Goal: Transaction & Acquisition: Purchase product/service

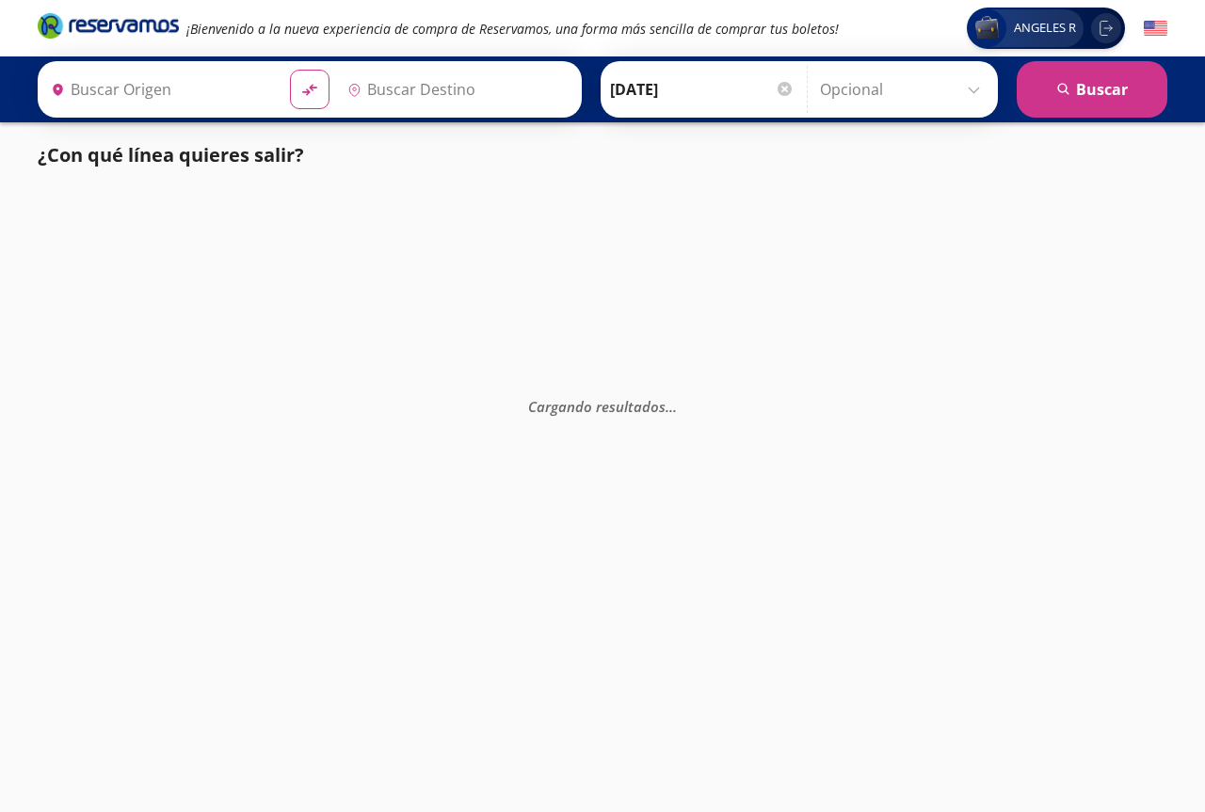
type input "Santiago de Querétaro, [GEOGRAPHIC_DATA]"
type input "[GEOGRAPHIC_DATA], [GEOGRAPHIC_DATA]"
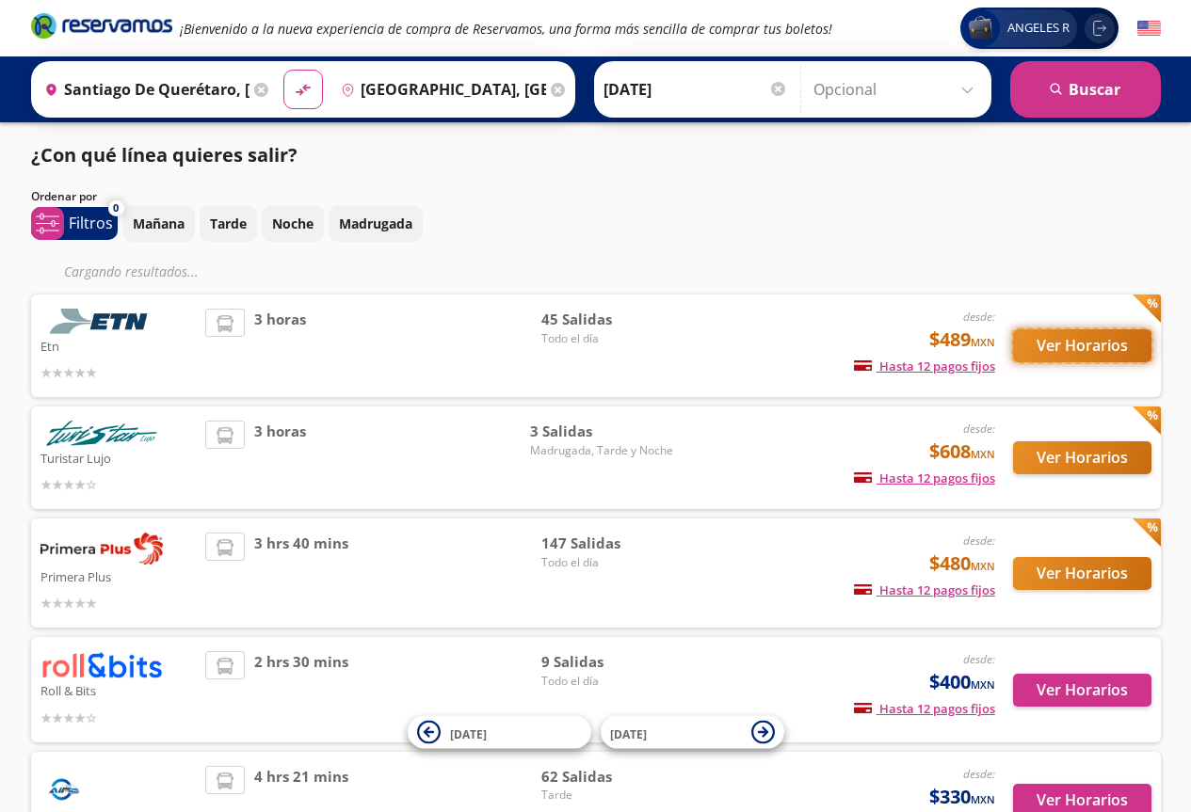
click at [1062, 348] on button "Ver Horarios" at bounding box center [1082, 346] width 138 height 33
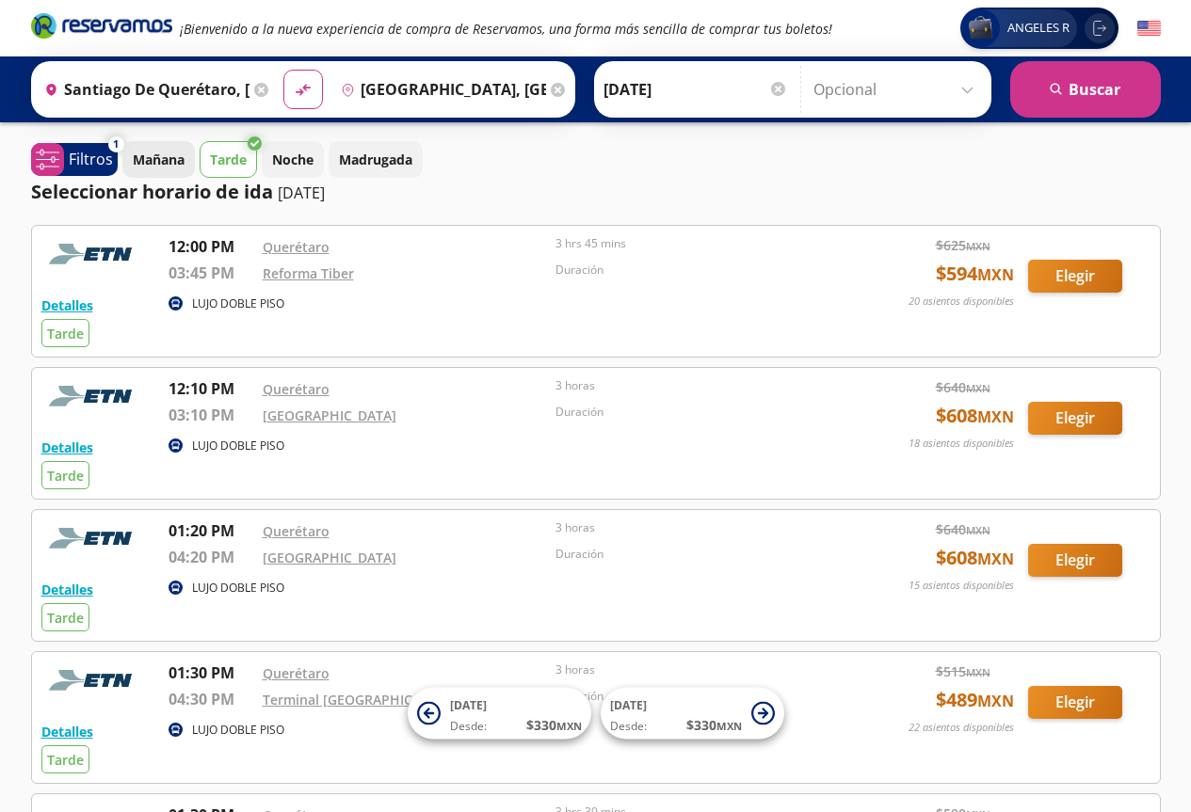
click at [171, 167] on p "Mañana" at bounding box center [159, 160] width 52 height 20
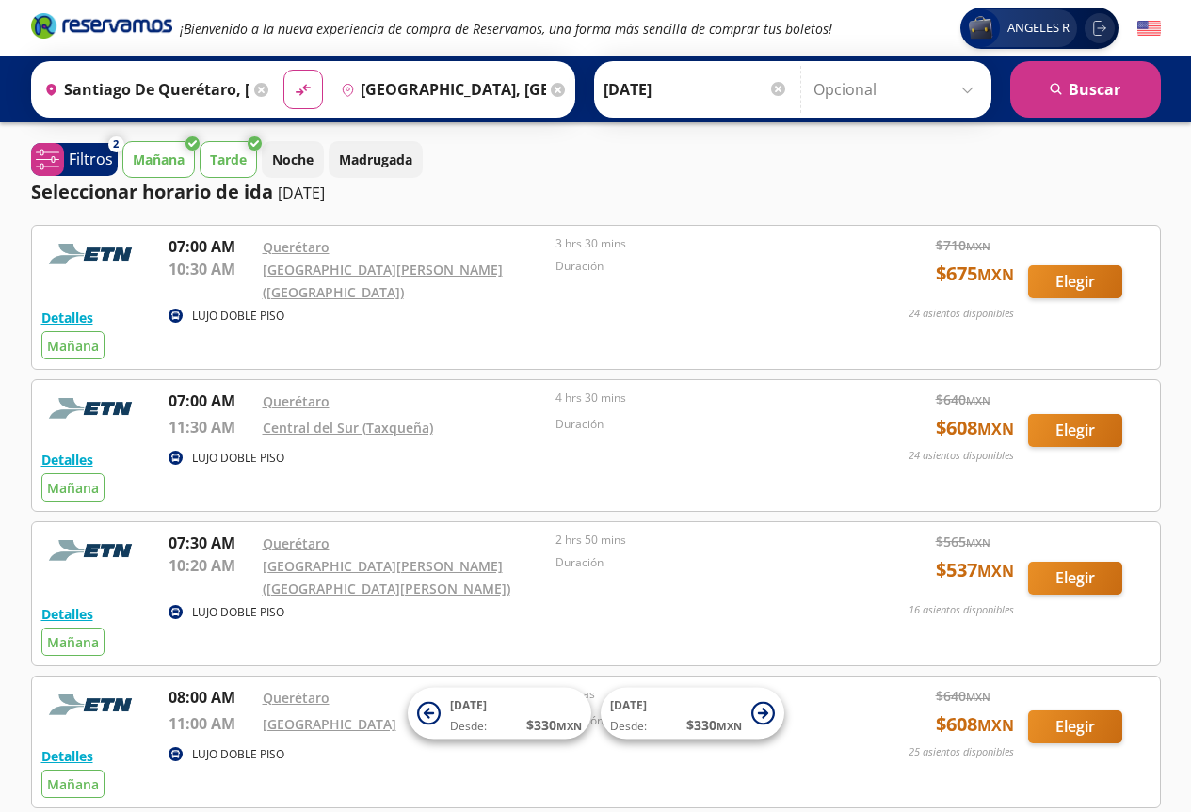
click at [251, 148] on icon at bounding box center [255, 144] width 14 height 14
click at [230, 147] on button "Tarde" at bounding box center [228, 159] width 57 height 37
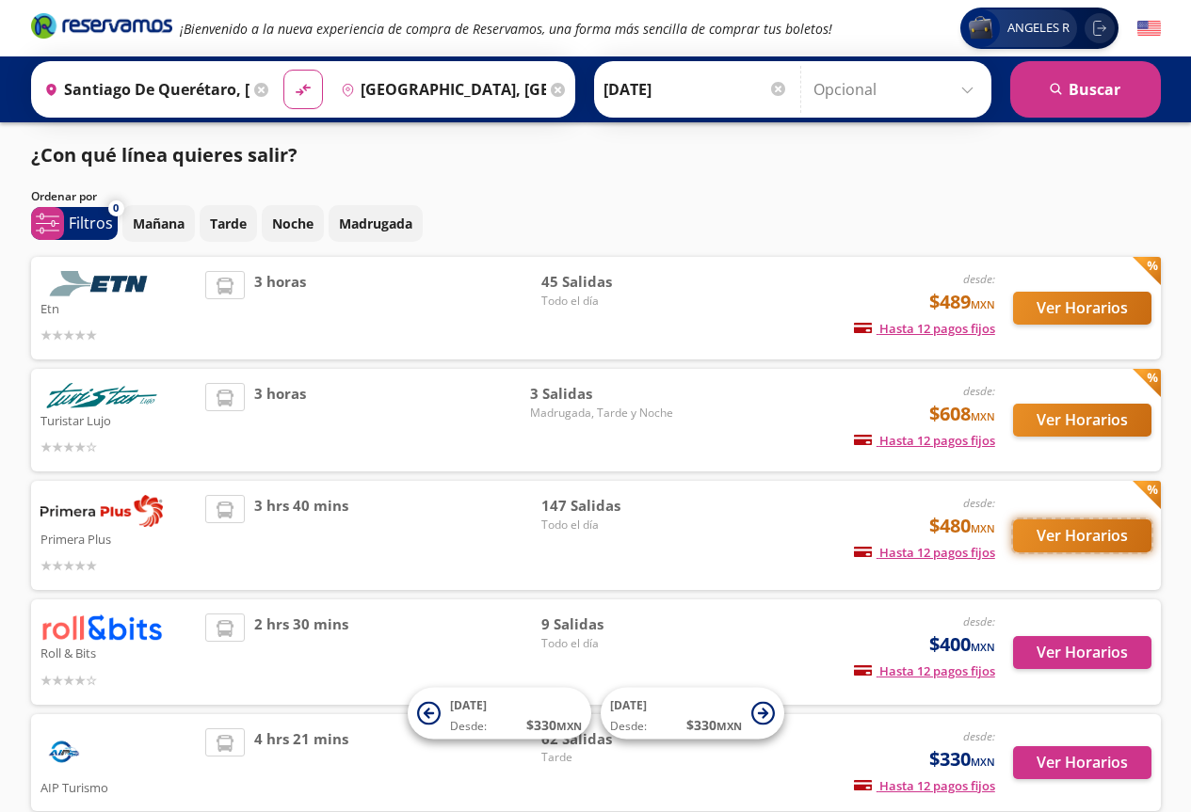
click at [1108, 523] on button "Ver Horarios" at bounding box center [1082, 536] width 138 height 33
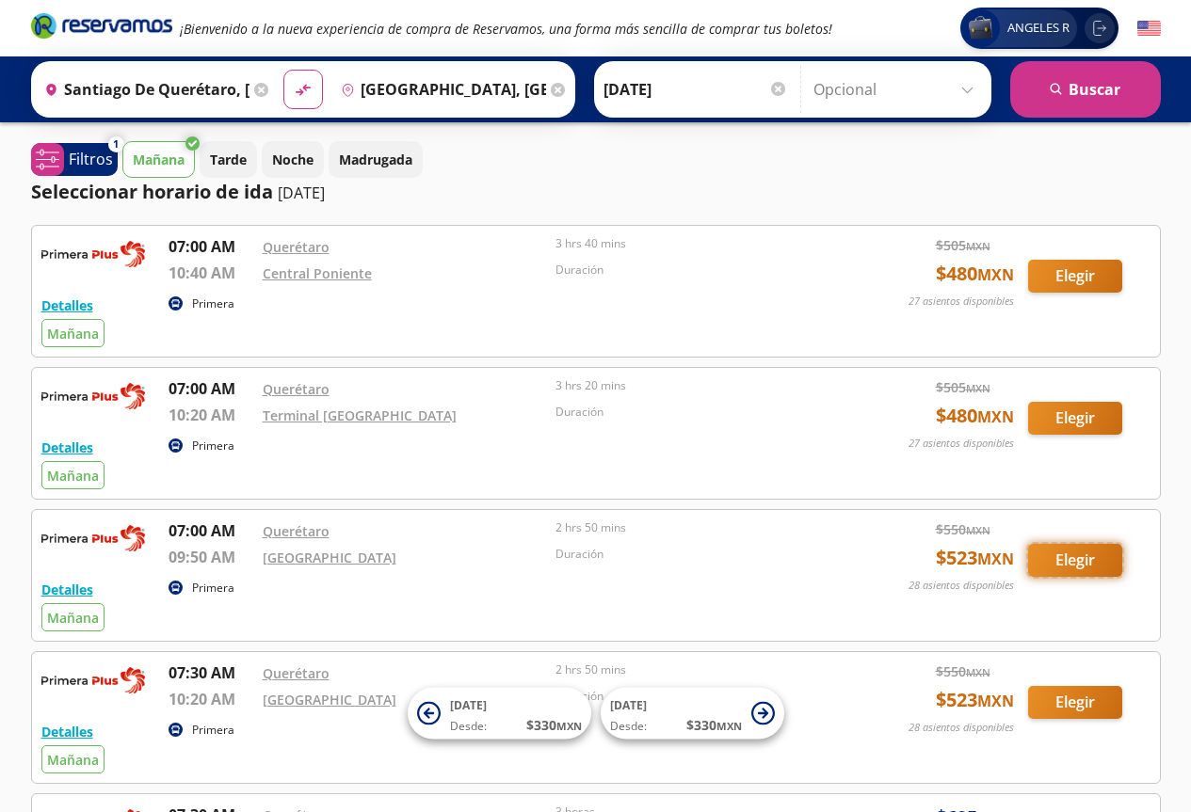
click at [1085, 558] on button "Elegir" at bounding box center [1075, 560] width 94 height 33
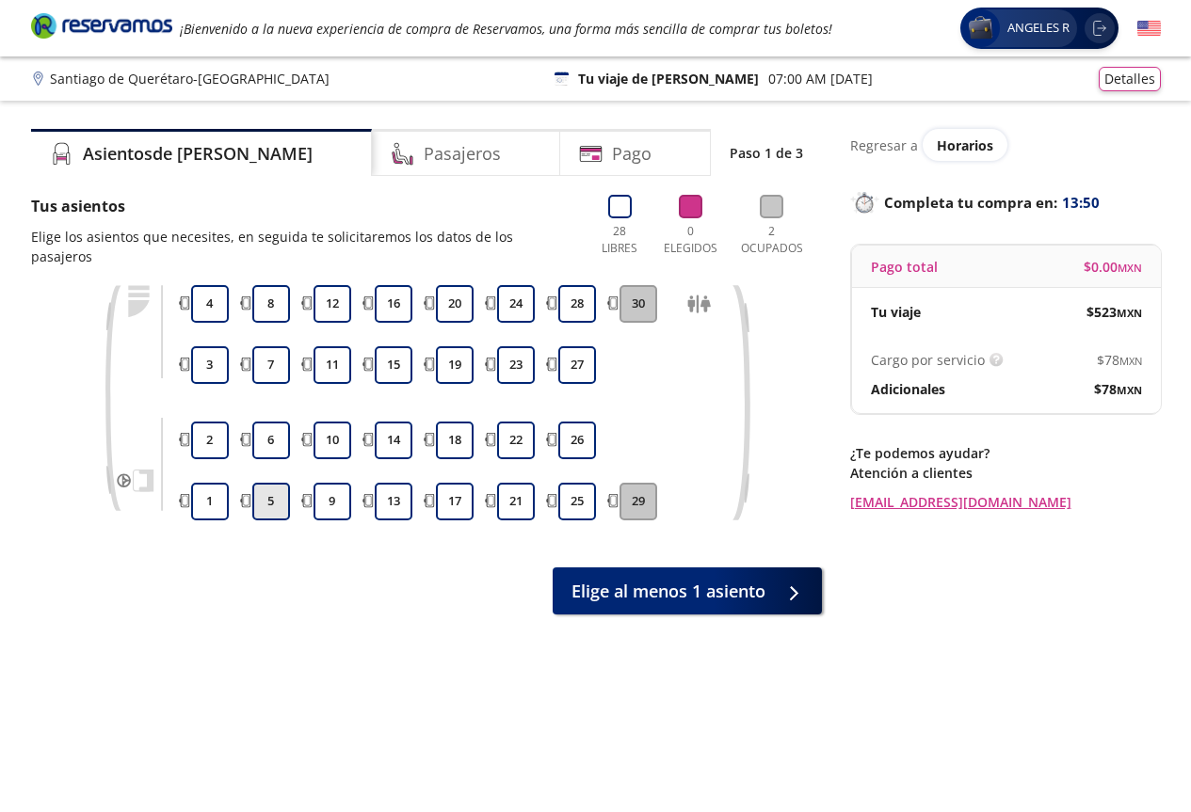
click at [265, 483] on button "5" at bounding box center [271, 502] width 38 height 38
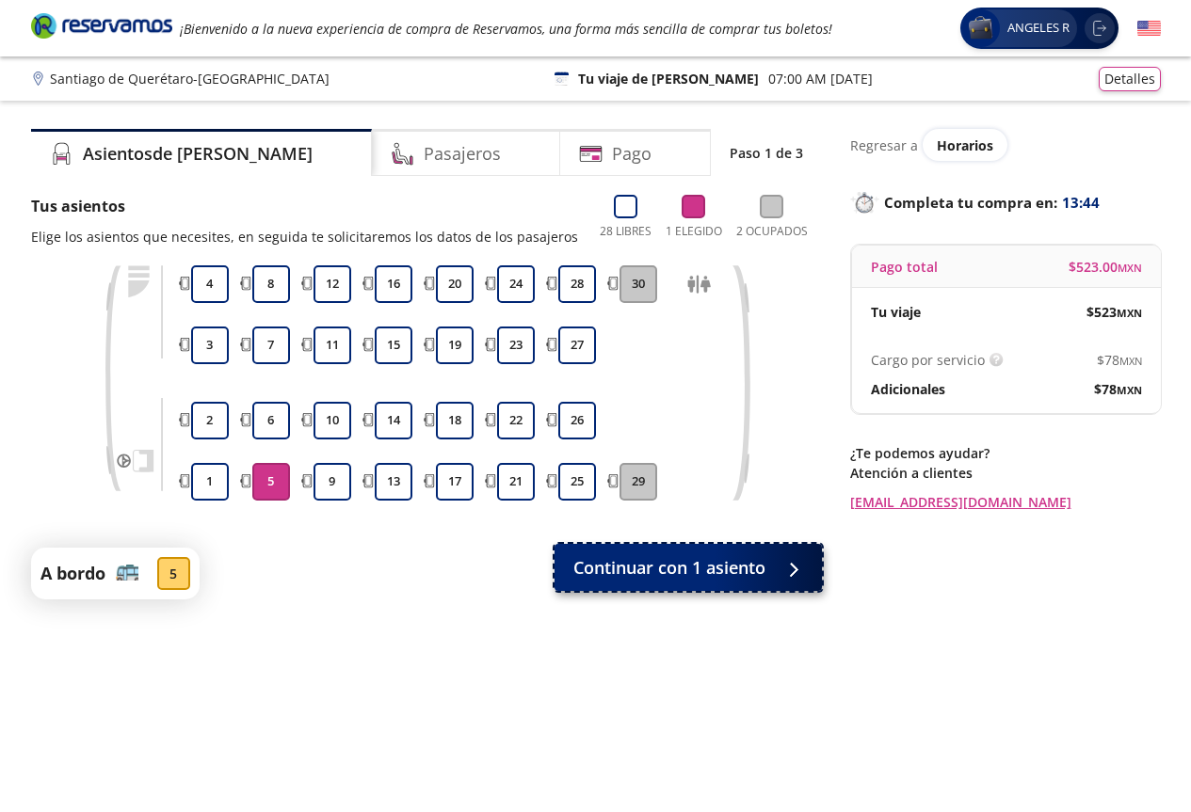
click at [679, 567] on span "Continuar con 1 asiento" at bounding box center [669, 567] width 192 height 25
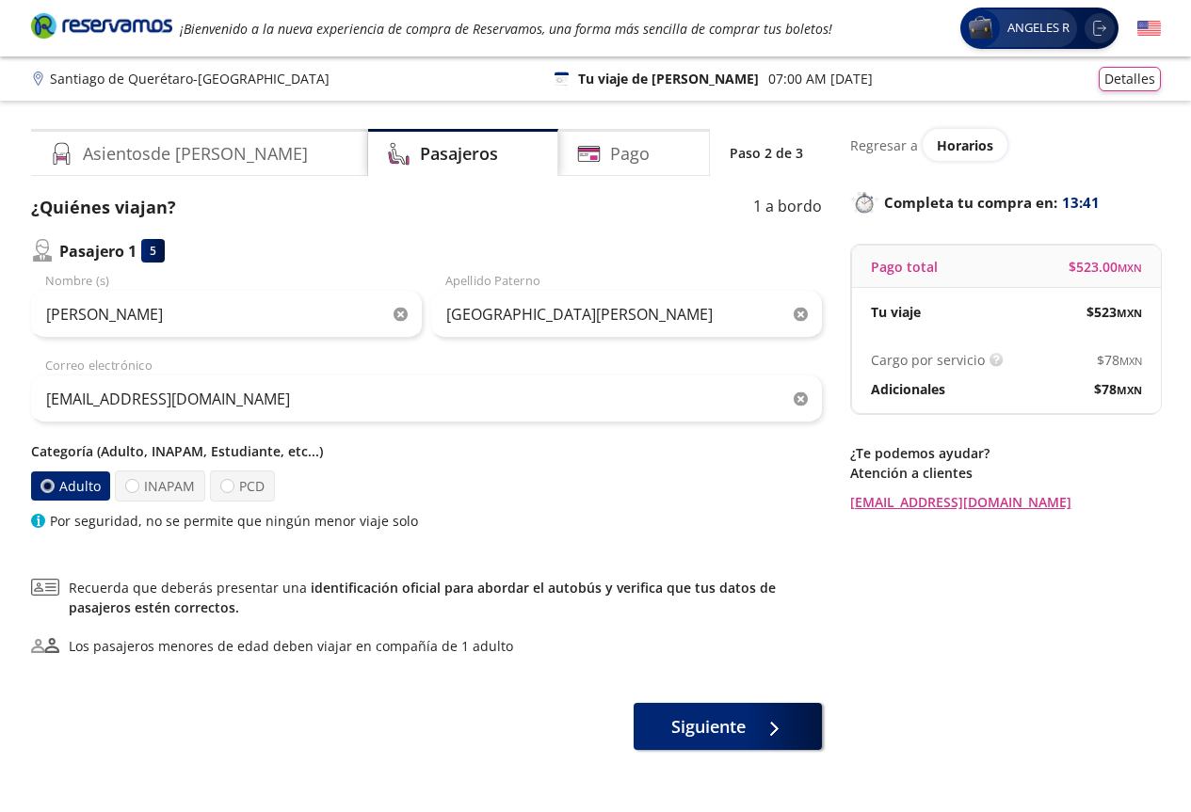
click at [399, 313] on icon "button" at bounding box center [401, 315] width 14 height 14
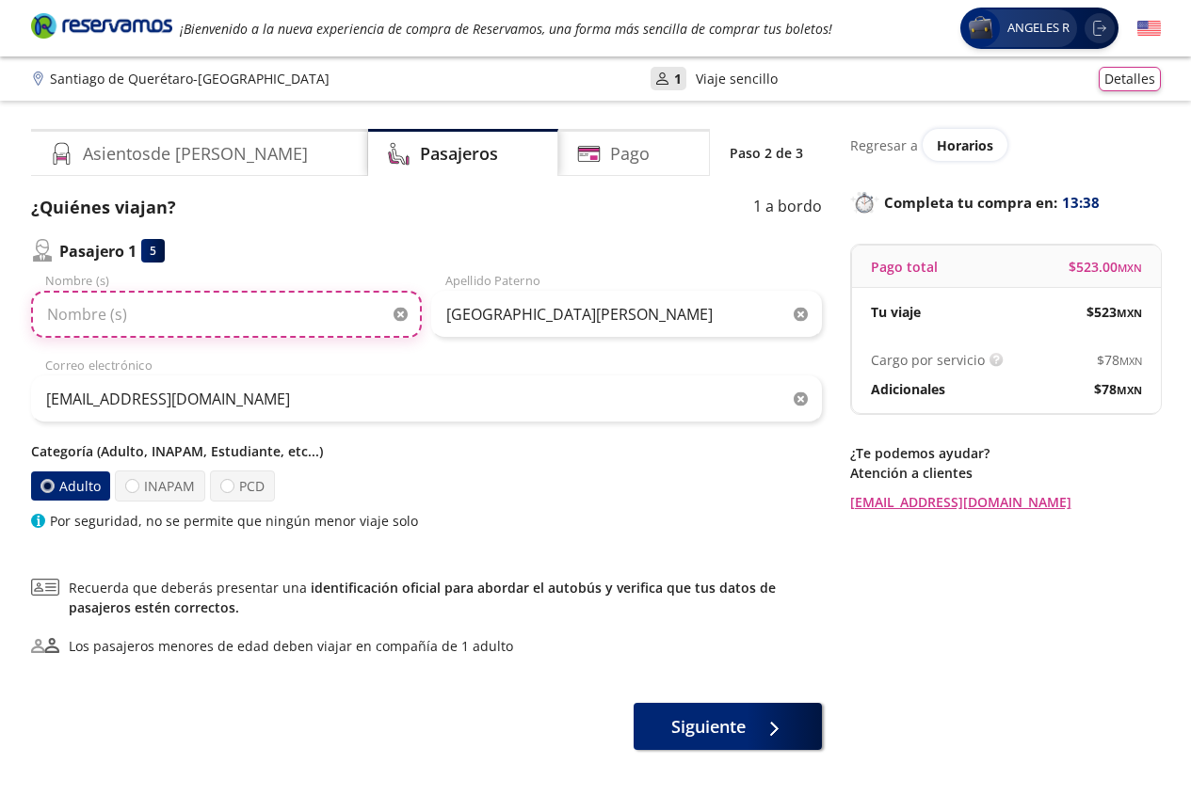
click at [218, 321] on input "Nombre (s)" at bounding box center [226, 314] width 391 height 47
type input "m"
type input "[PERSON_NAME]"
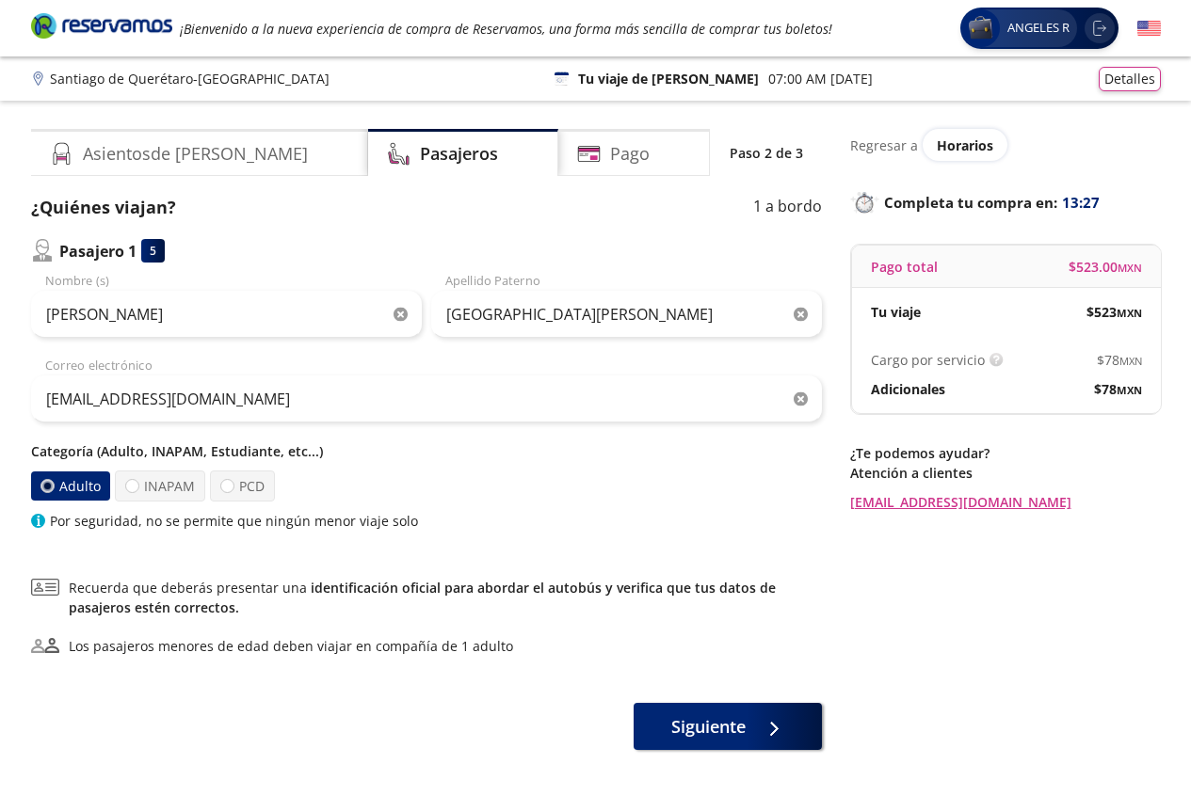
click at [796, 312] on icon "button" at bounding box center [801, 315] width 14 height 14
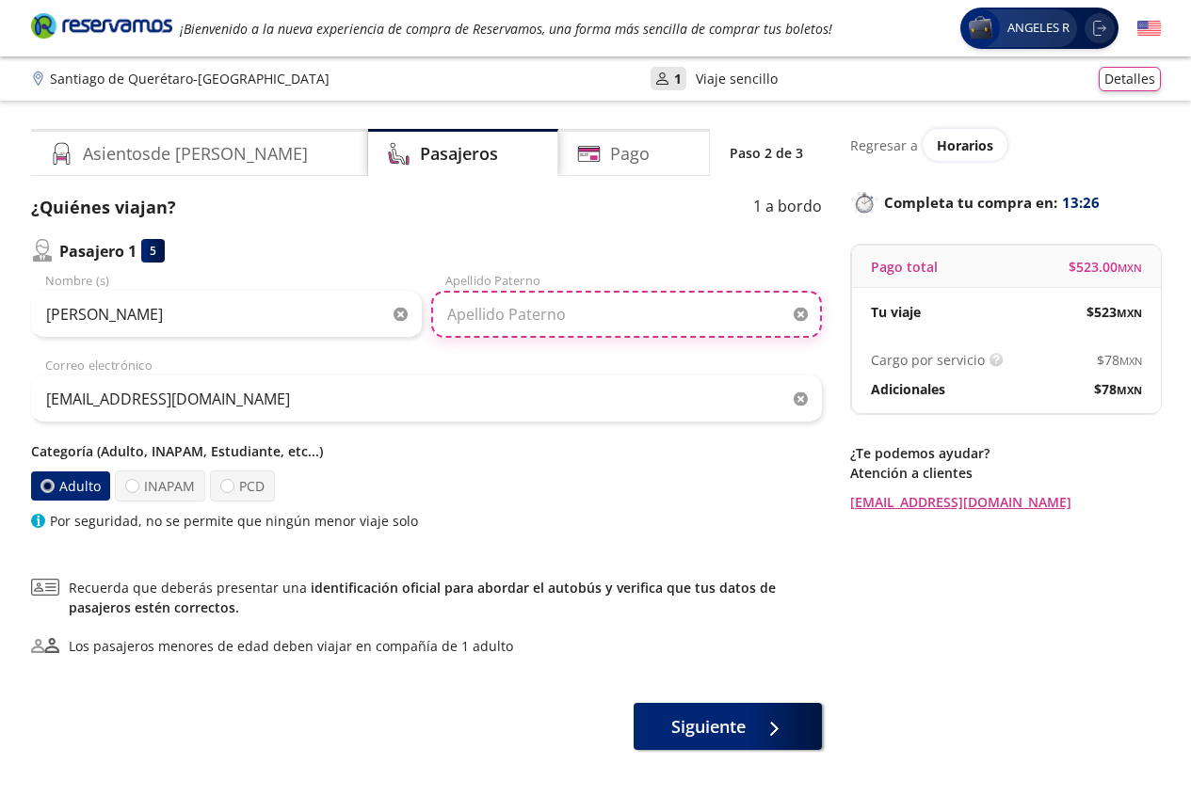
click at [616, 315] on input "Apellido Paterno" at bounding box center [626, 314] width 391 height 47
type input "[PERSON_NAME]"
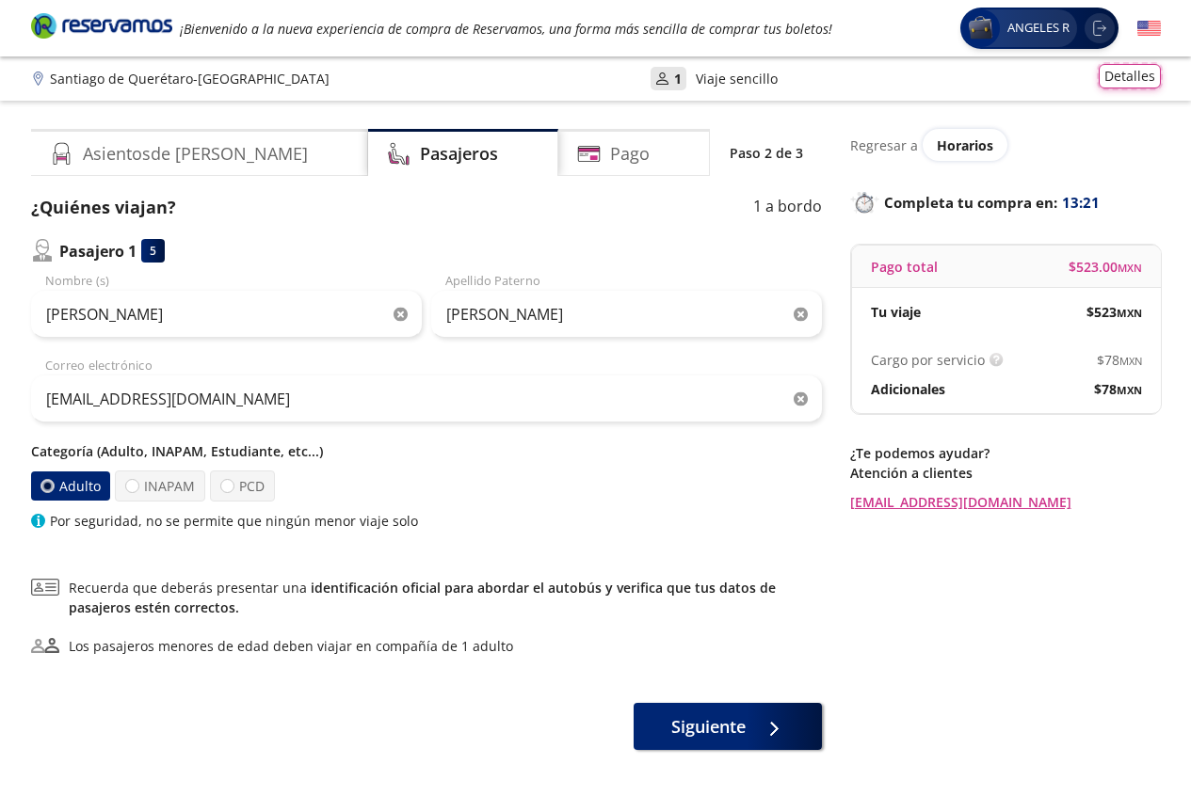
click at [1113, 77] on button "Detalles" at bounding box center [1130, 76] width 62 height 24
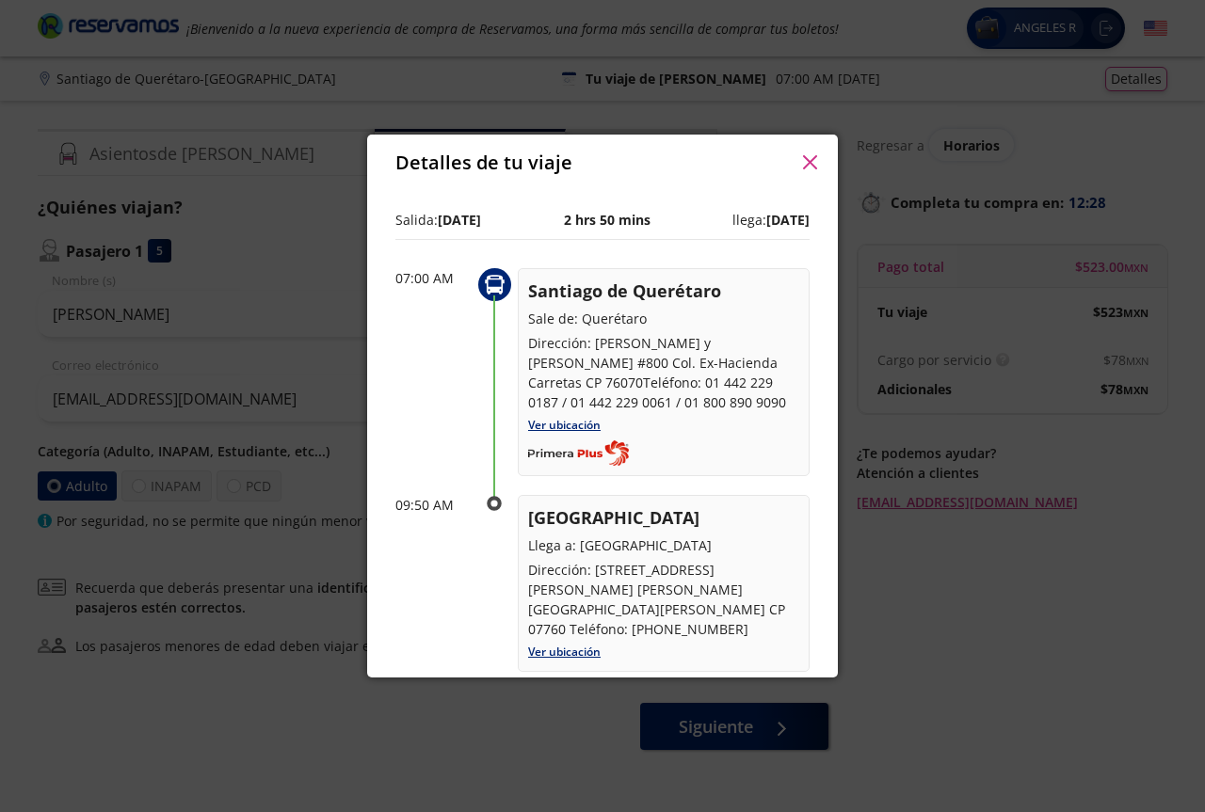
click at [349, 777] on div "Detalles de tu viaje Pago total $ 523.00 MXN Tu viaje $ 523 MXN Cargo por servi…" at bounding box center [602, 406] width 1205 height 812
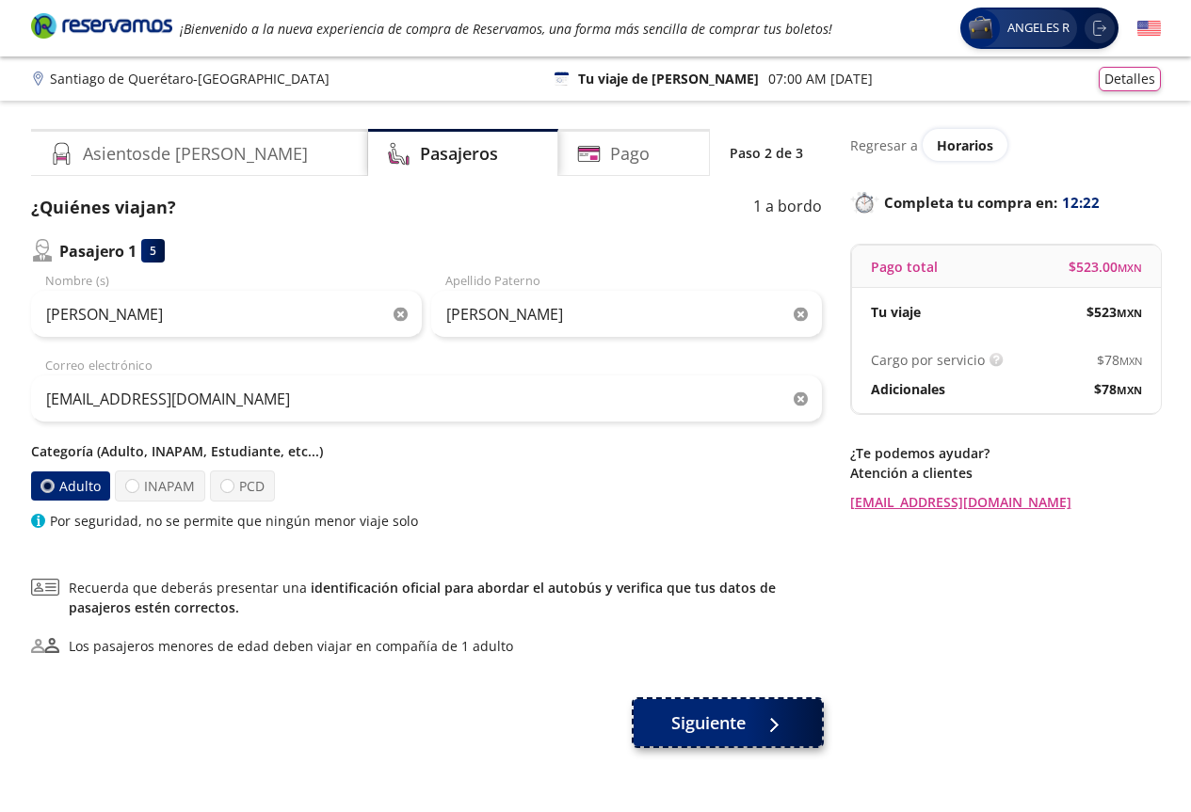
click at [693, 721] on span "Siguiente" at bounding box center [708, 723] width 74 height 25
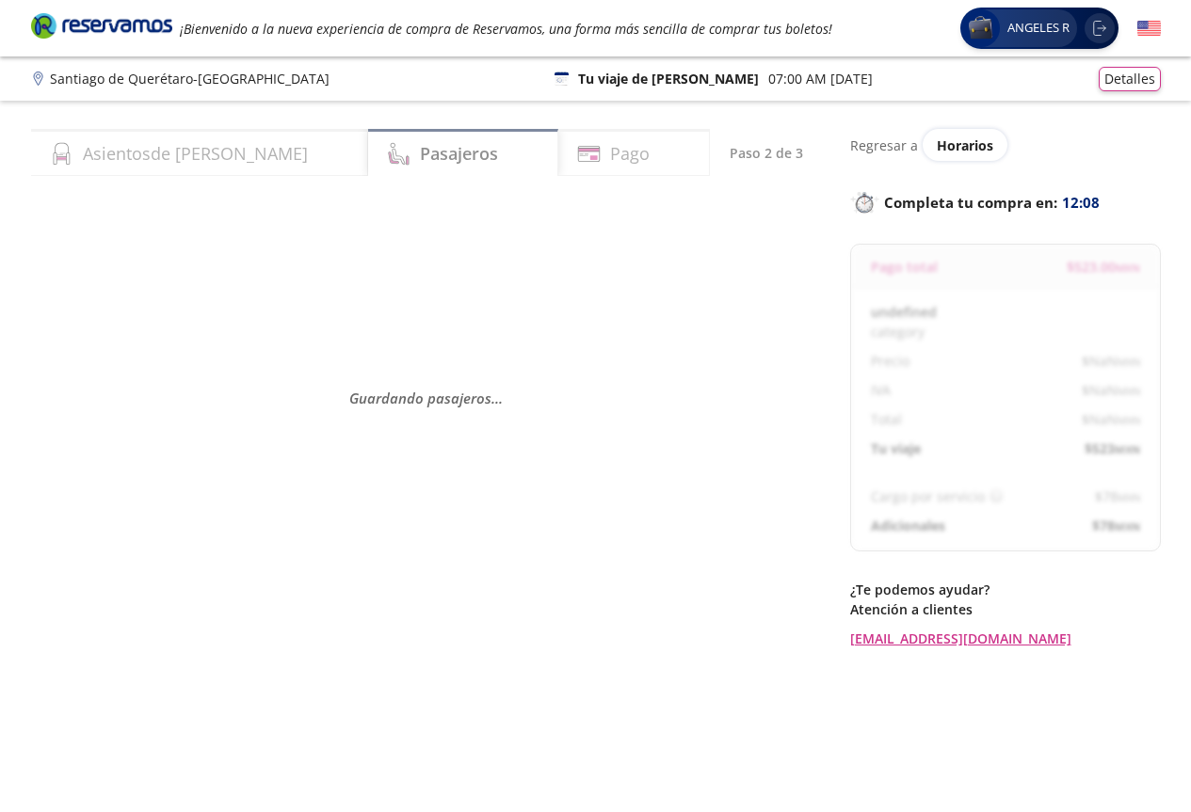
select select "MX"
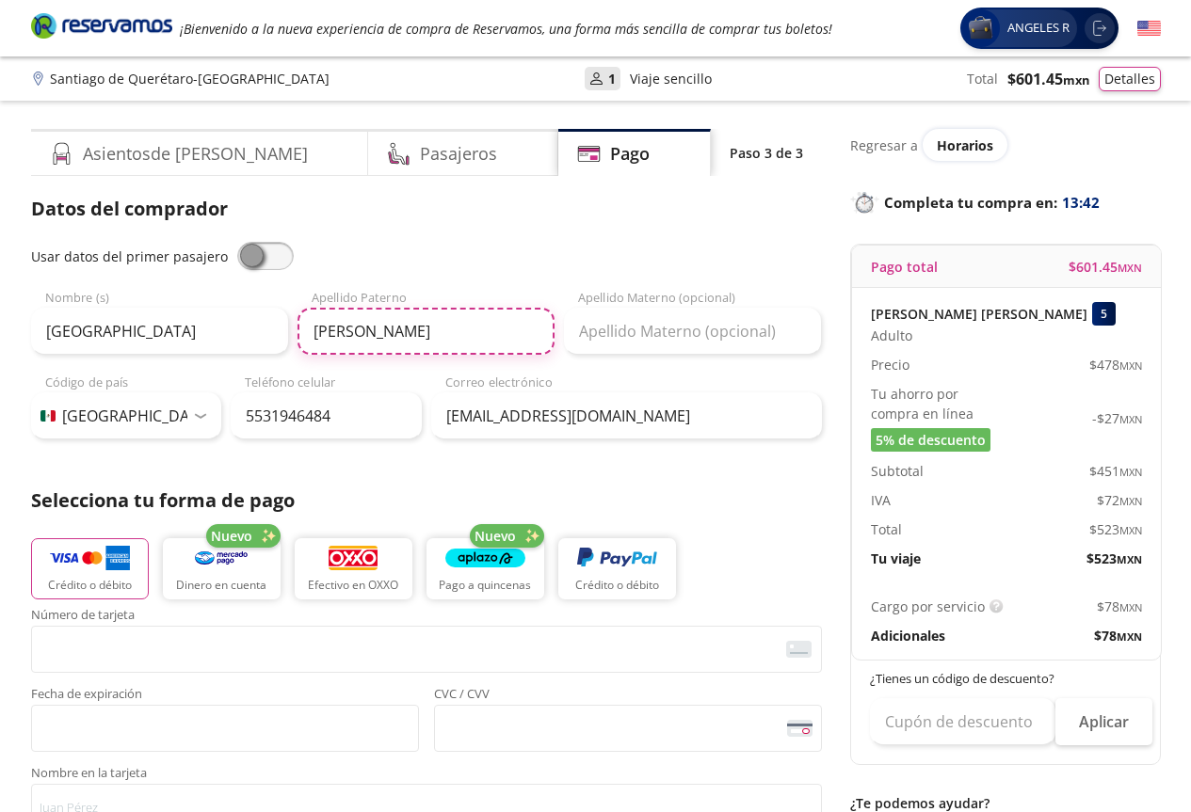
click at [454, 329] on input "[PERSON_NAME]" at bounding box center [426, 331] width 257 height 47
type input "[PERSON_NAME]"
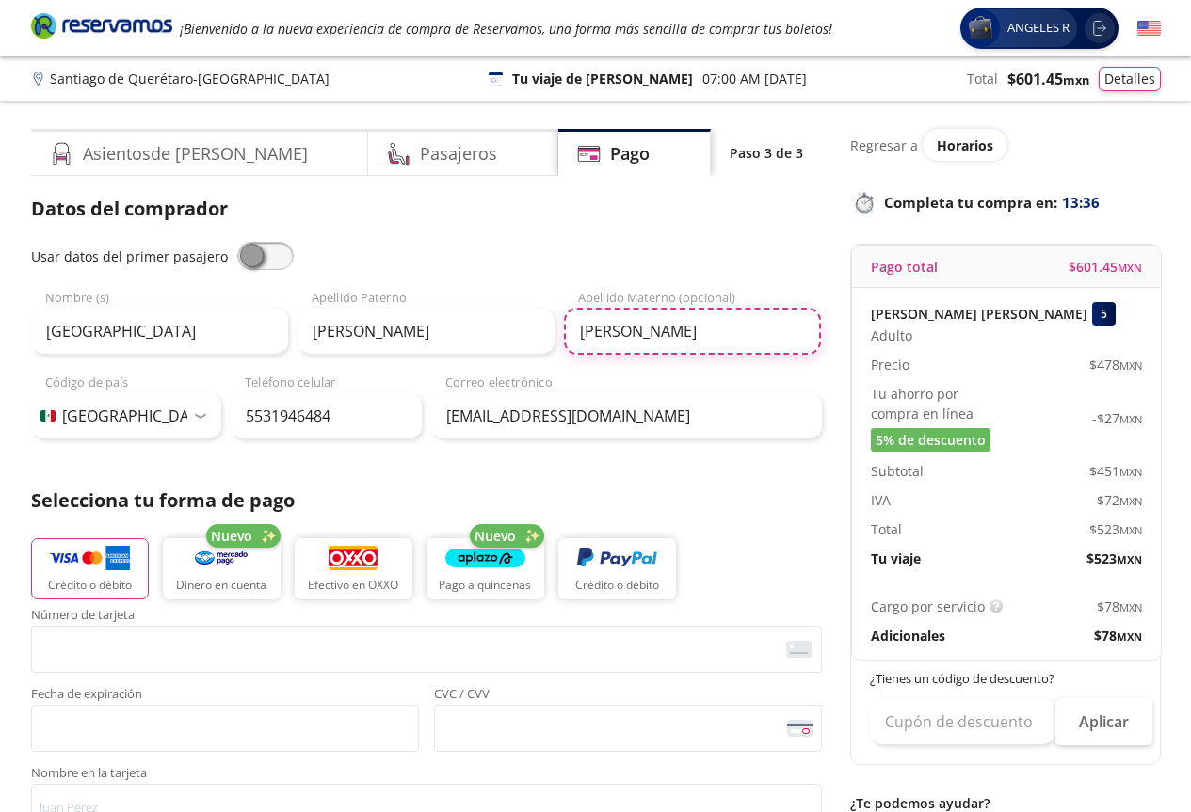
type input "[PERSON_NAME]"
click at [749, 522] on div "Selecciona tu forma de pago Crédito o débito Nuevo Dinero en cuenta Efectivo en…" at bounding box center [426, 548] width 791 height 122
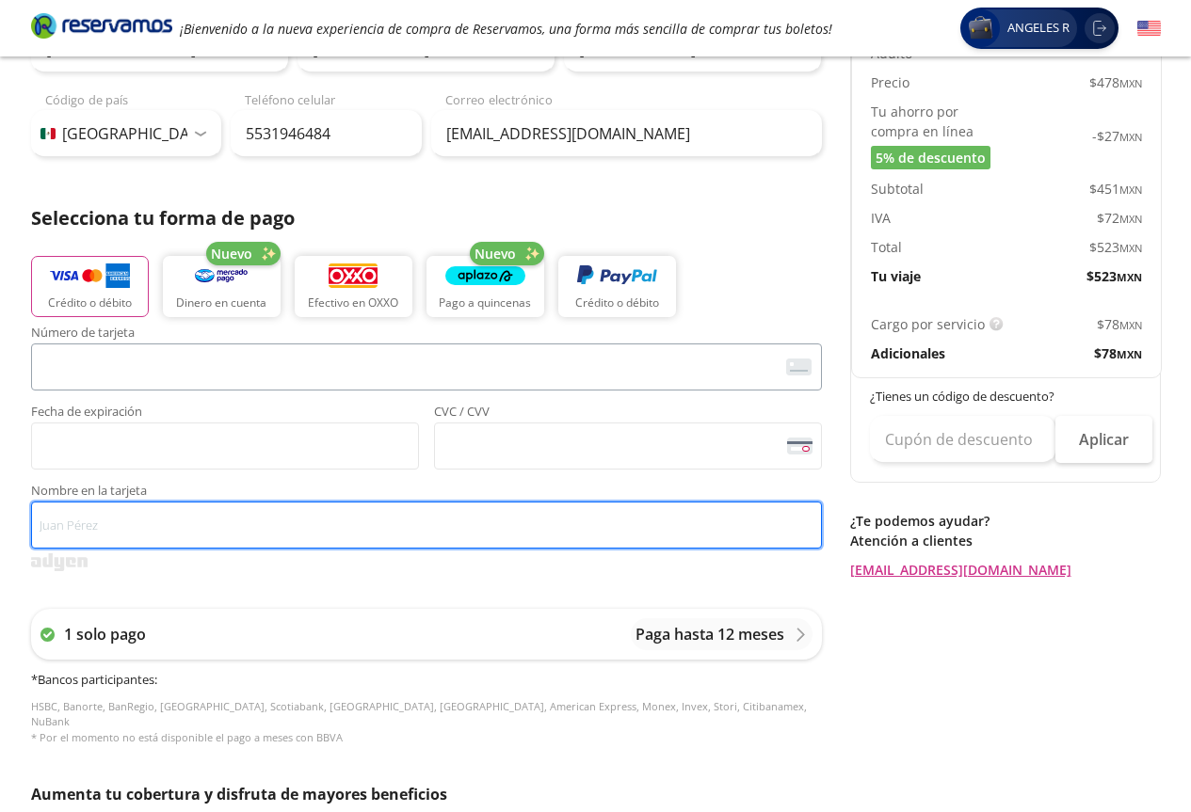
type input "MA [PERSON_NAME]"
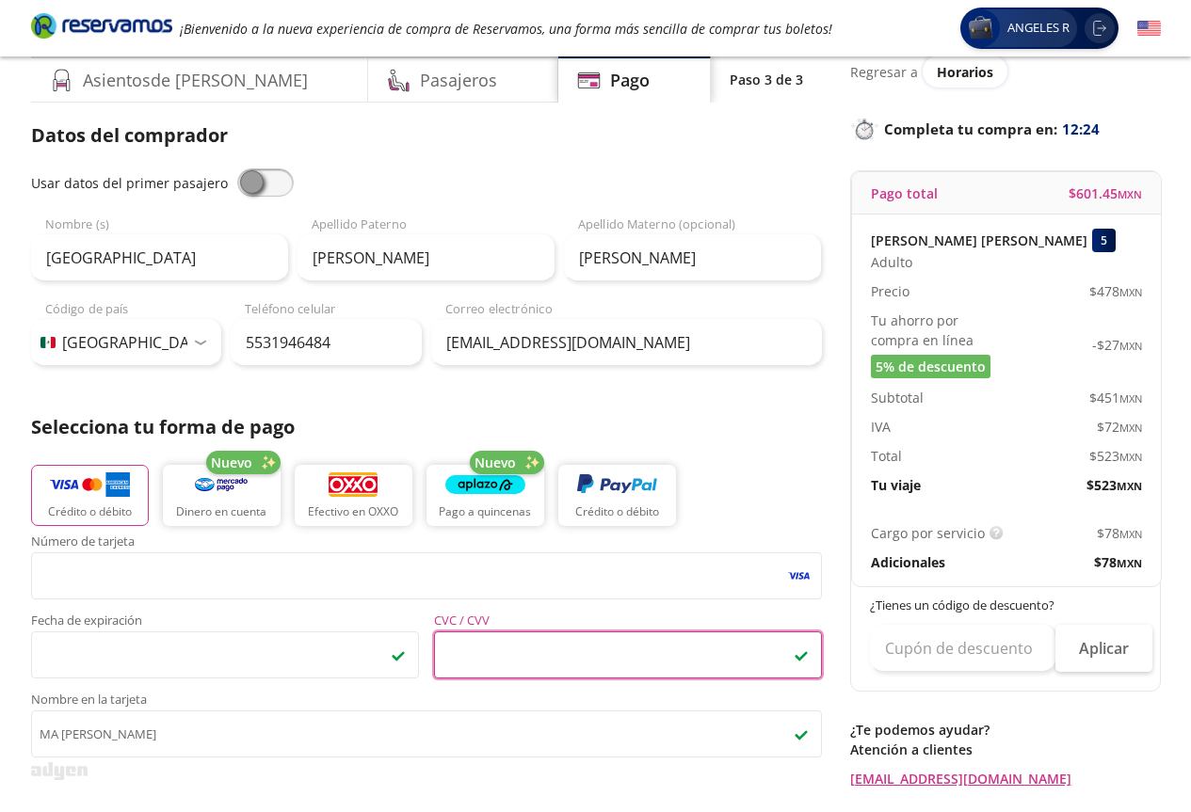
scroll to position [0, 0]
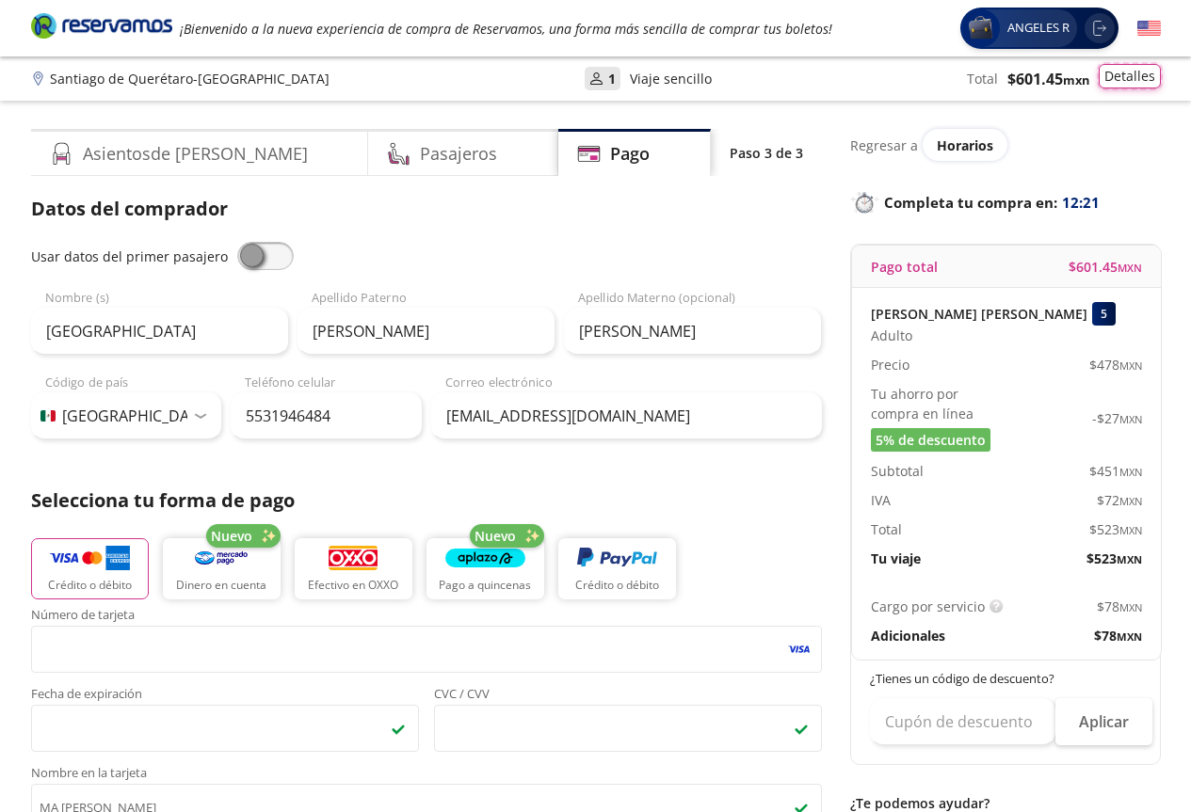
click at [1135, 77] on button "Detalles" at bounding box center [1130, 76] width 62 height 24
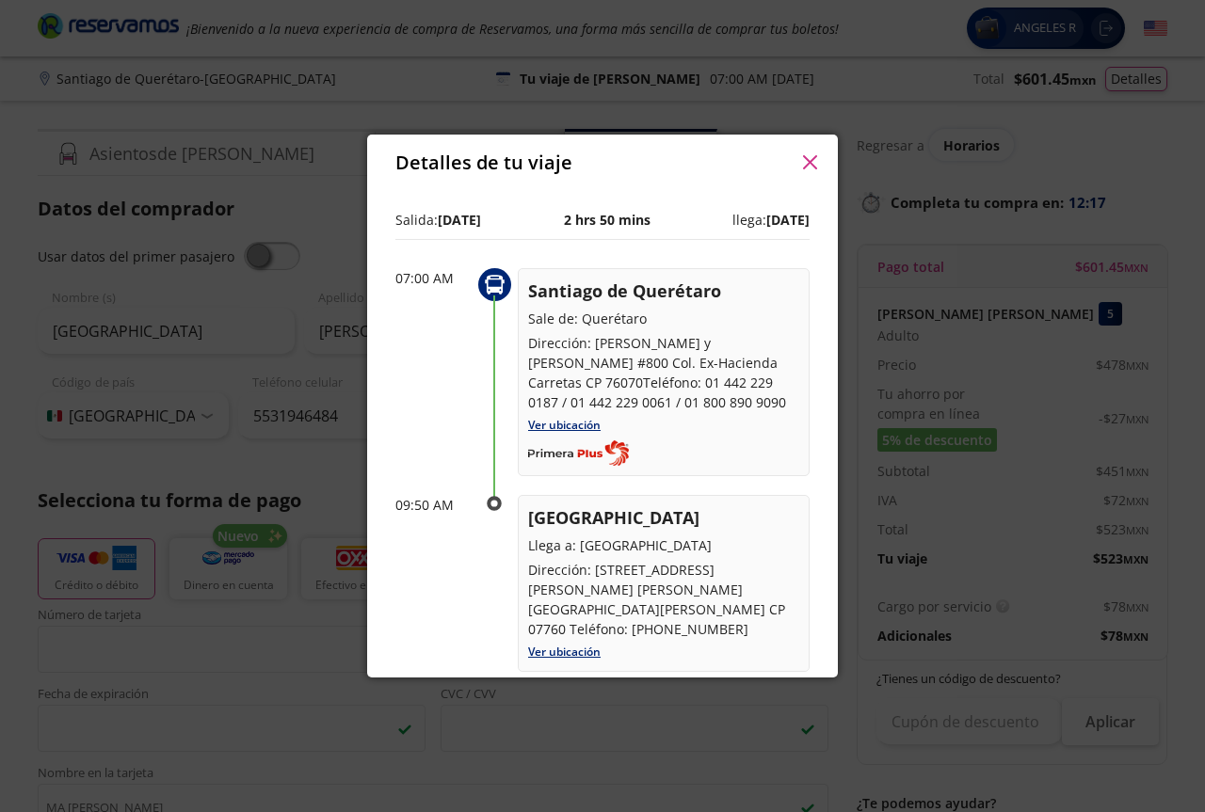
click at [805, 165] on icon "button" at bounding box center [810, 162] width 14 height 14
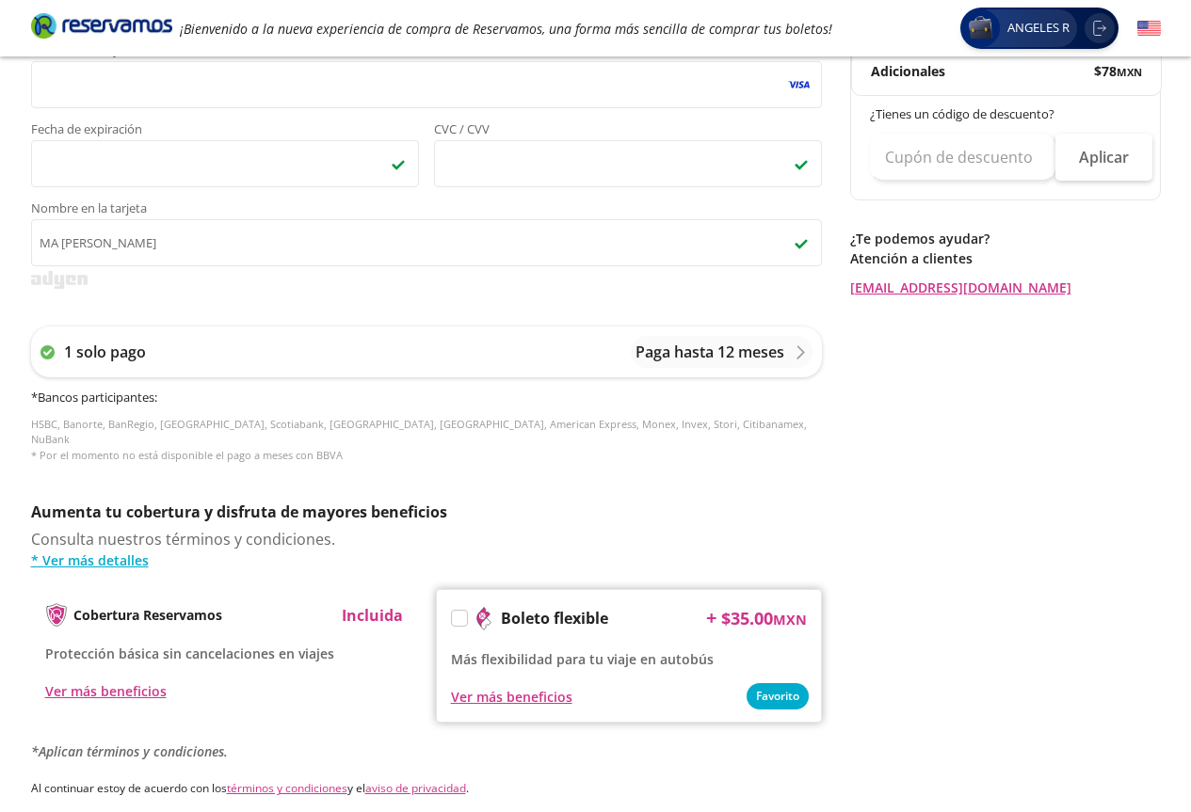
scroll to position [732, 0]
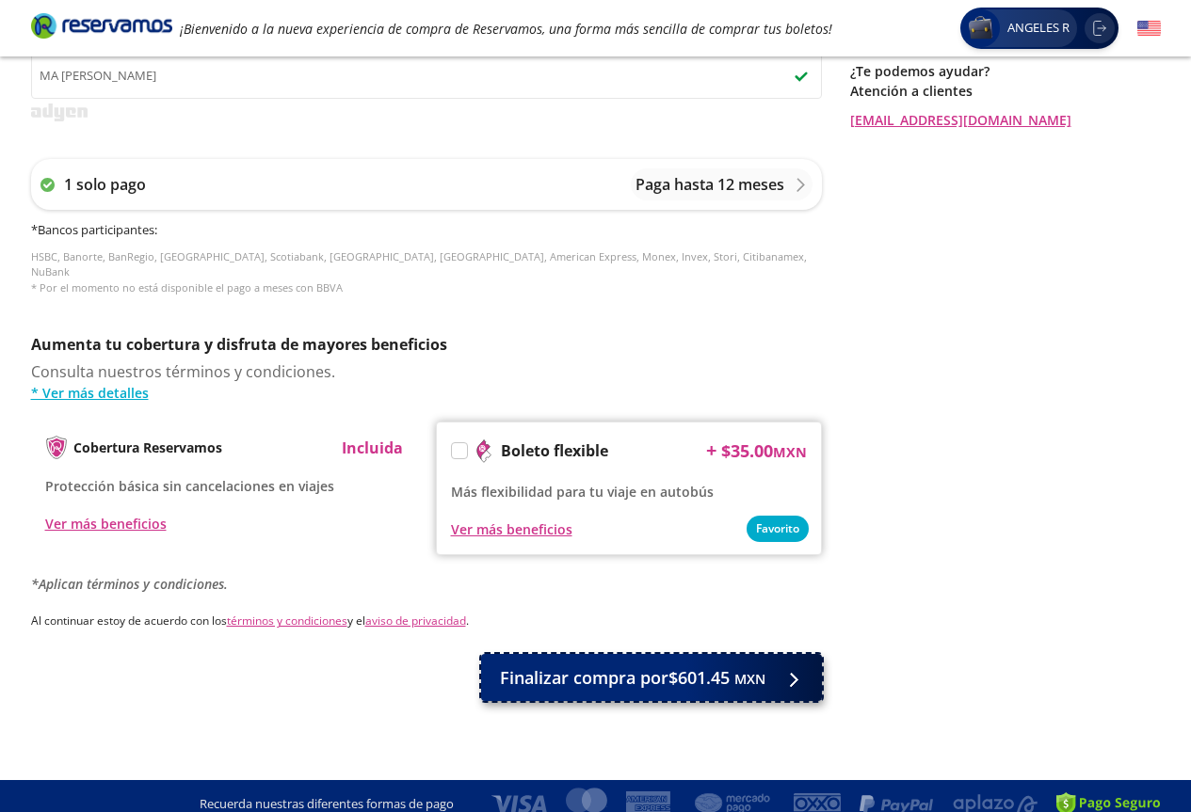
click at [677, 666] on span "Finalizar compra por $601.45 MXN" at bounding box center [632, 678] width 265 height 25
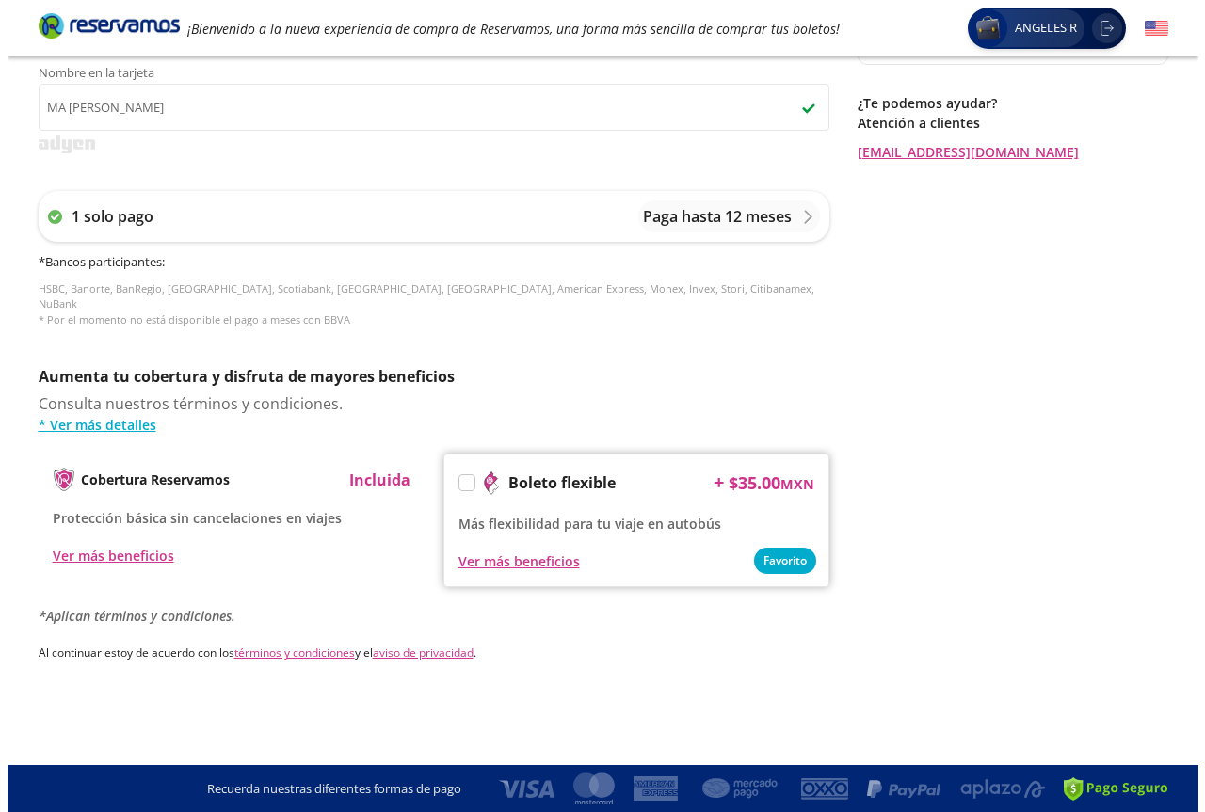
scroll to position [0, 0]
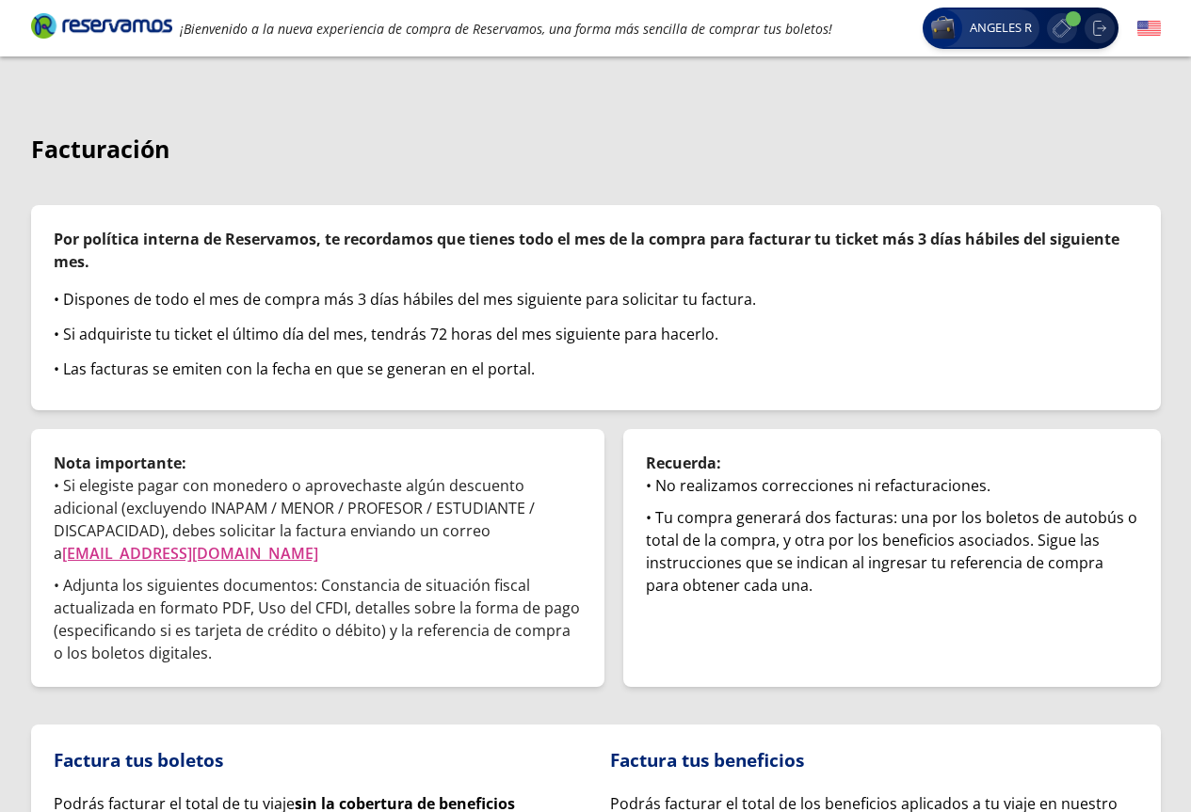
scroll to position [225, 0]
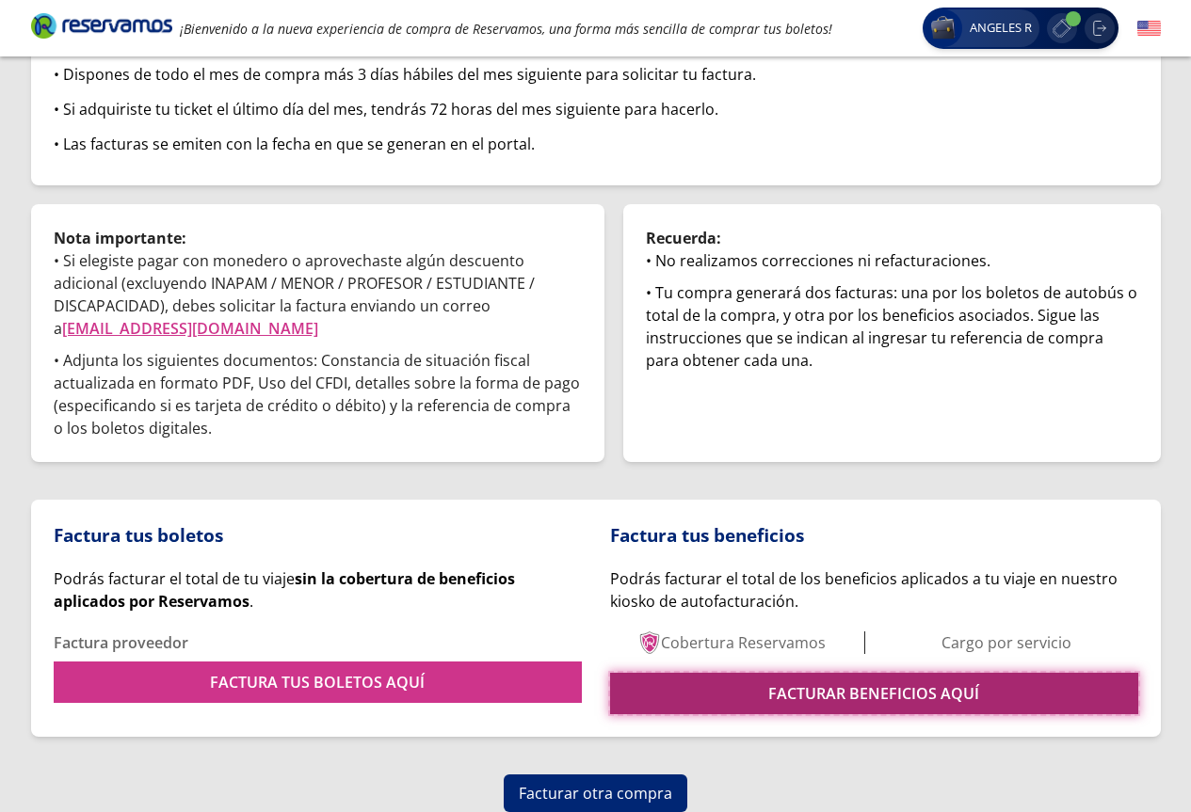
click at [909, 697] on link "FACTURAR BENEFICIOS AQUÍ" at bounding box center [874, 693] width 528 height 41
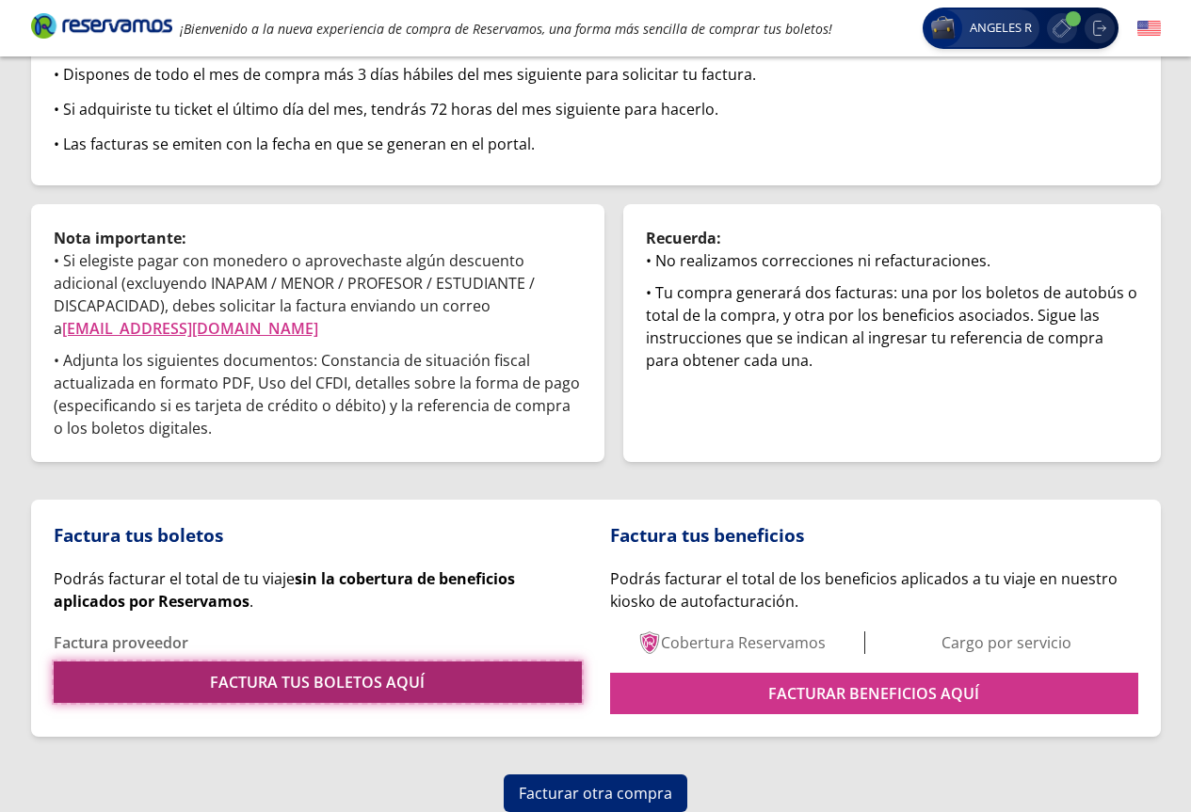
click at [271, 678] on link "FACTURA TUS BOLETOS AQUÍ" at bounding box center [318, 682] width 528 height 41
